Goal: Information Seeking & Learning: Find specific page/section

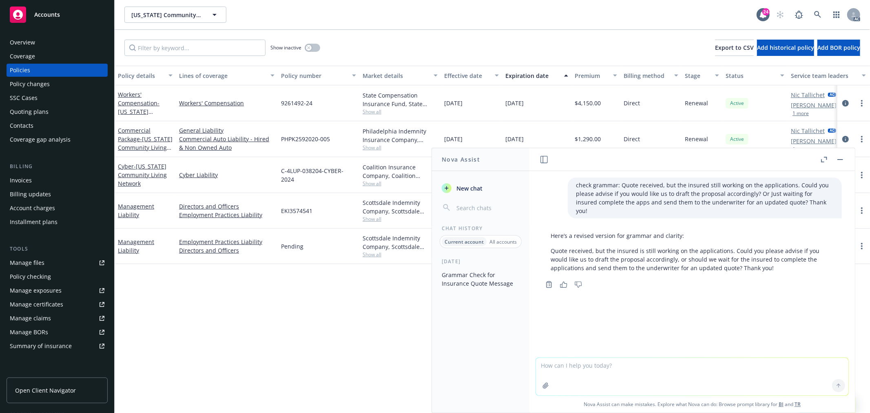
click at [350, 320] on div "Policy details Lines of coverage Policy number Market details Effective date Ex…" at bounding box center [493, 239] width 756 height 347
click at [841, 158] on button "button" at bounding box center [840, 160] width 10 height 10
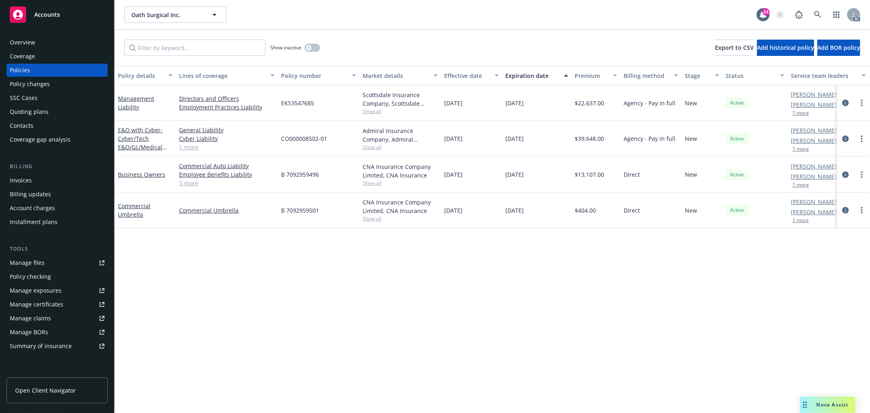
click at [193, 145] on link "1 more" at bounding box center [226, 147] width 95 height 9
